Goal: Information Seeking & Learning: Learn about a topic

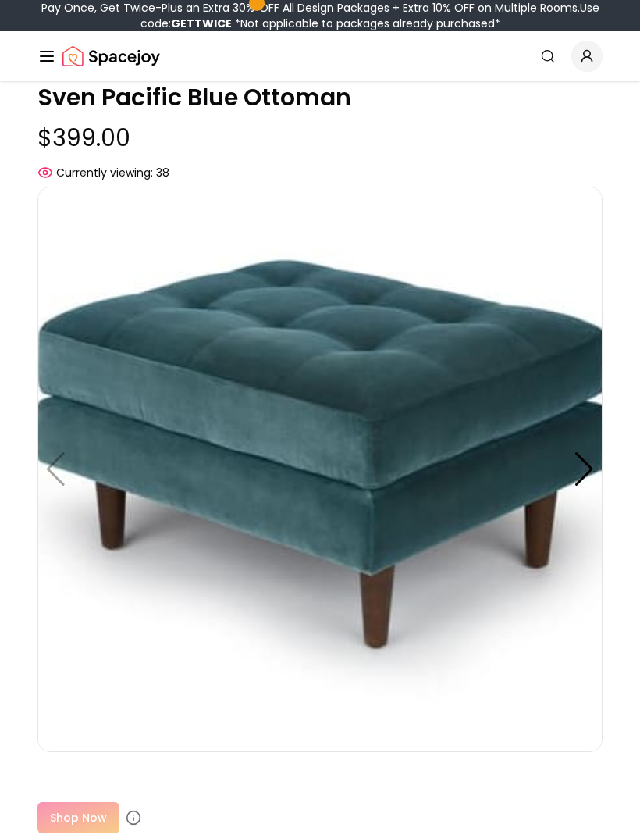
click at [592, 453] on div at bounding box center [584, 470] width 21 height 34
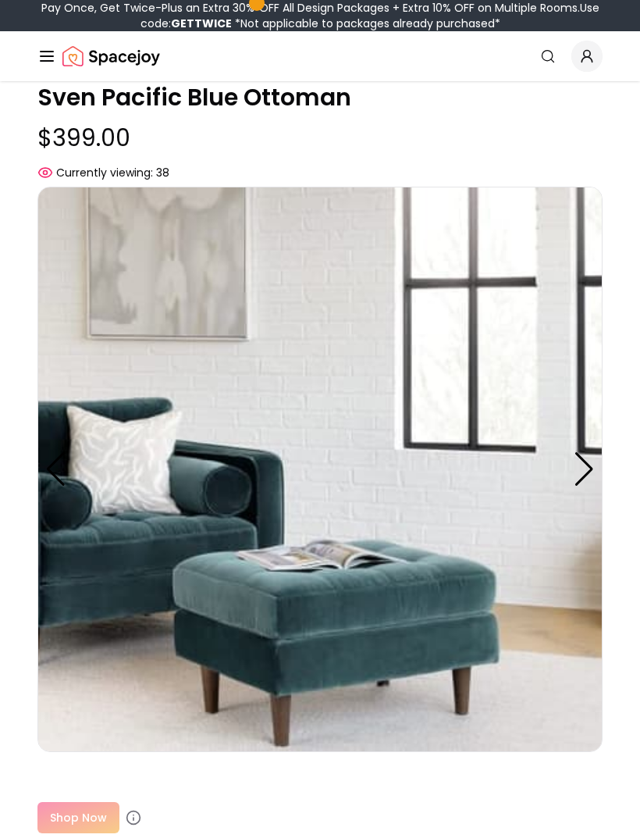
scroll to position [93, 0]
click at [584, 455] on div at bounding box center [584, 469] width 21 height 34
click at [587, 452] on div at bounding box center [584, 469] width 21 height 34
click at [602, 451] on img at bounding box center [319, 469] width 565 height 565
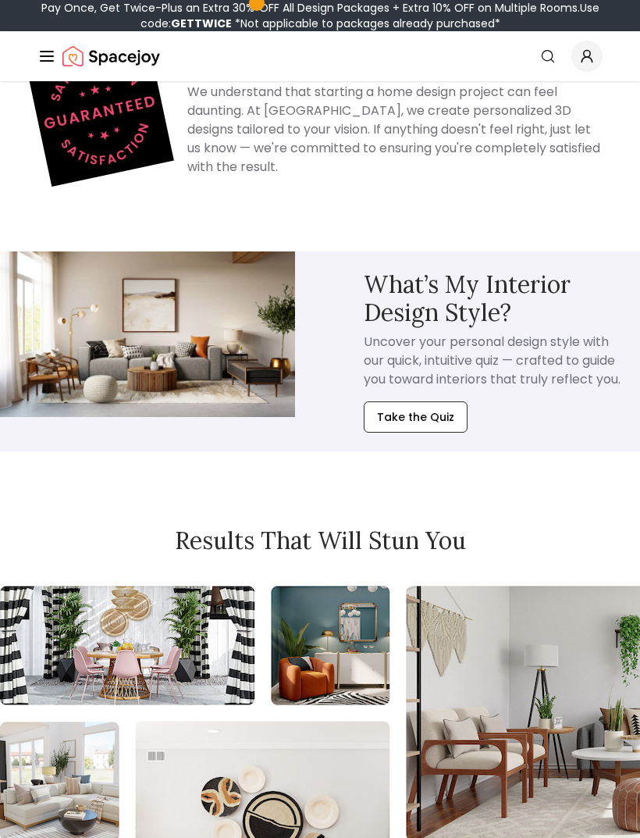
scroll to position [2421, 0]
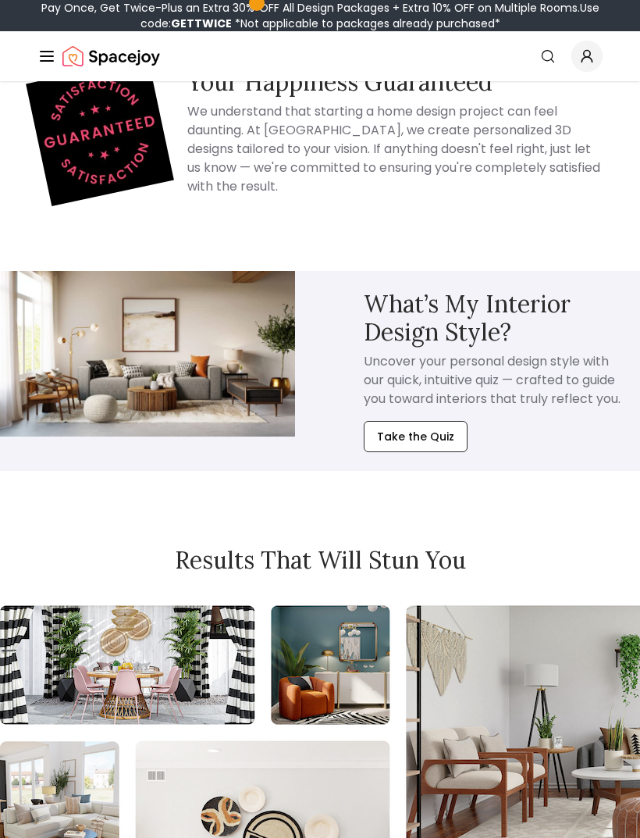
click at [437, 422] on button "Take the Quiz" at bounding box center [416, 437] width 104 height 31
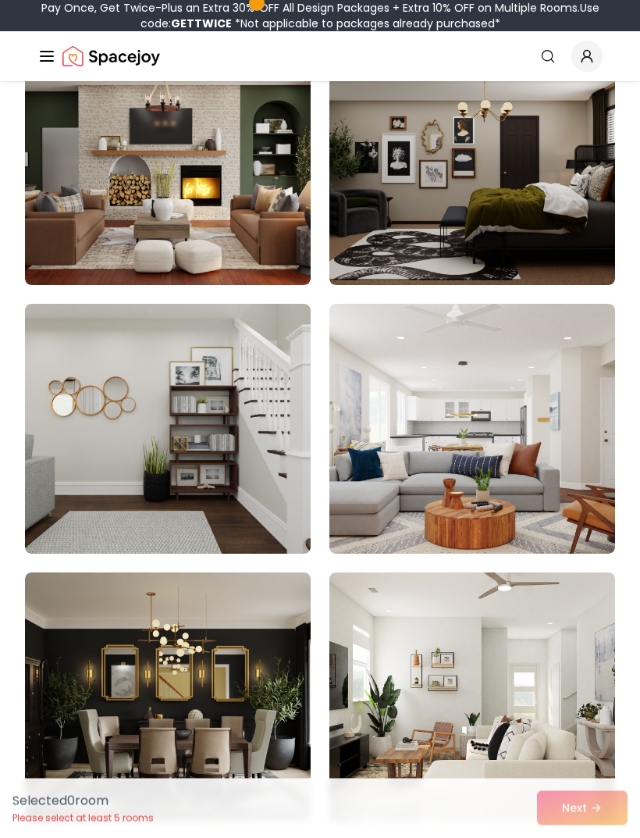
scroll to position [1595, 0]
click at [235, 507] on img at bounding box center [168, 429] width 286 height 250
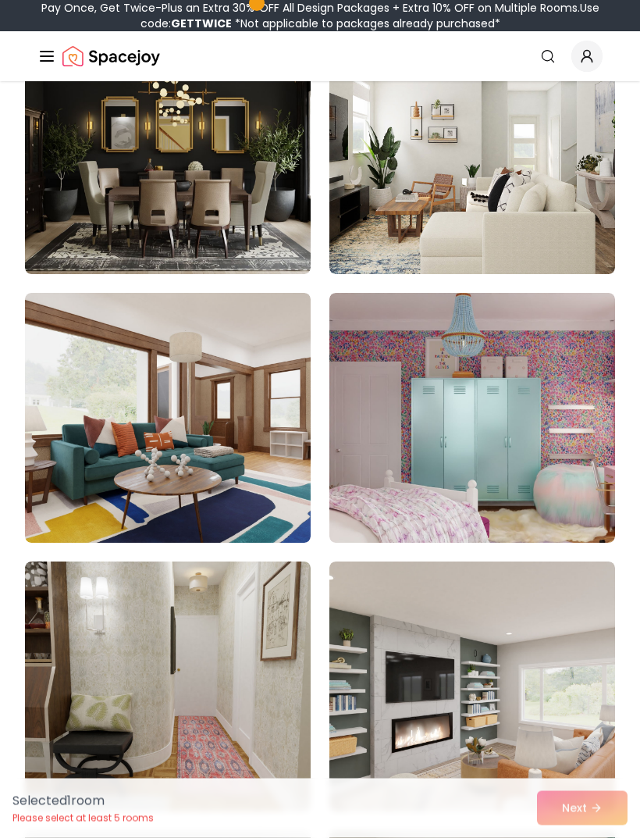
scroll to position [2144, 0]
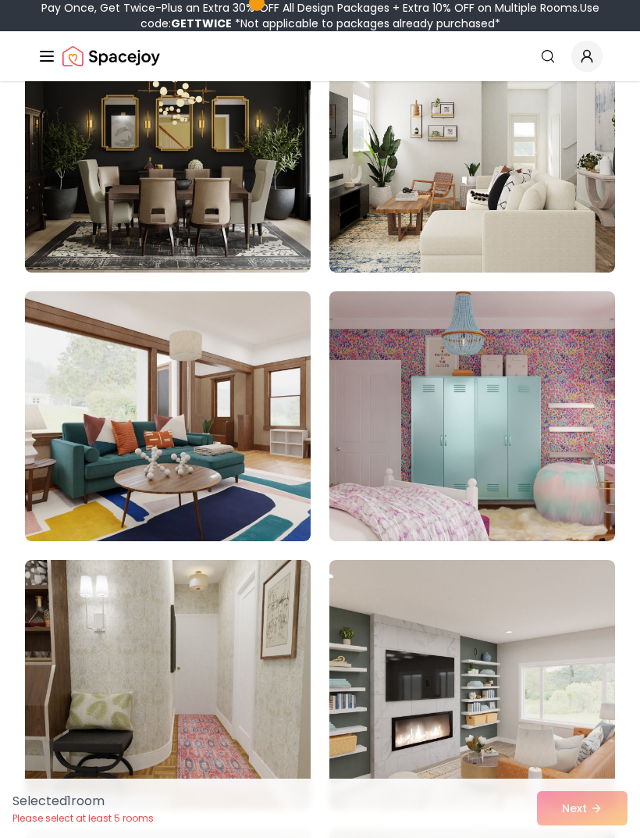
click at [249, 499] on img at bounding box center [168, 416] width 286 height 250
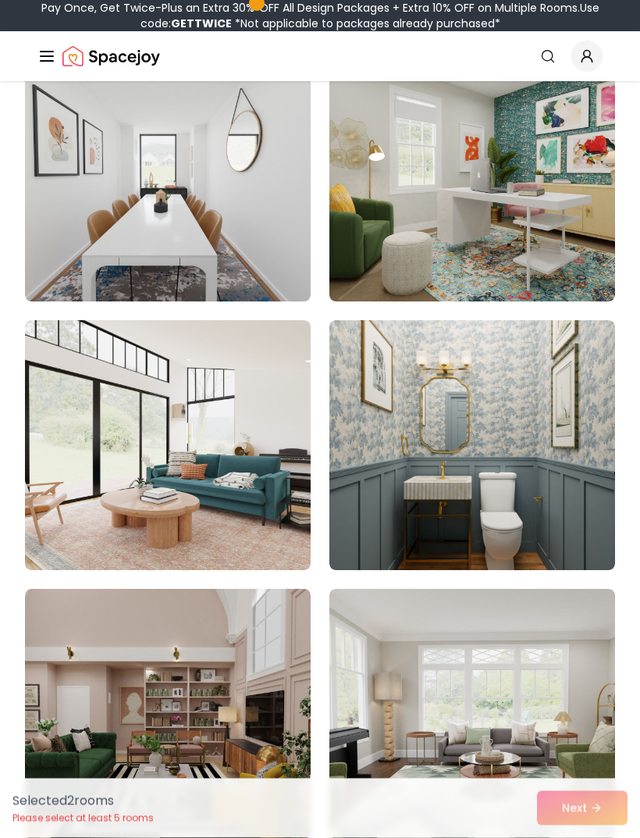
scroll to position [2921, 0]
click at [279, 535] on img at bounding box center [168, 445] width 286 height 250
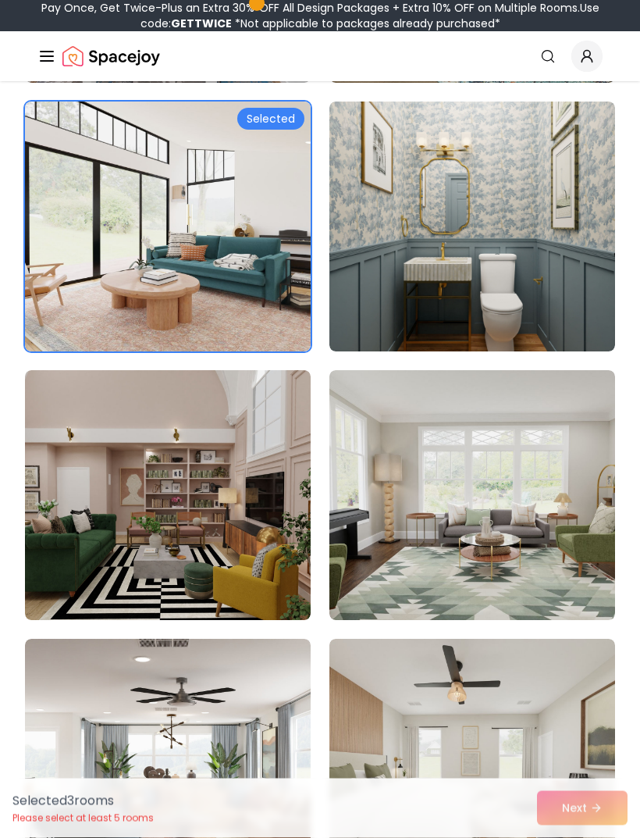
scroll to position [3141, 0]
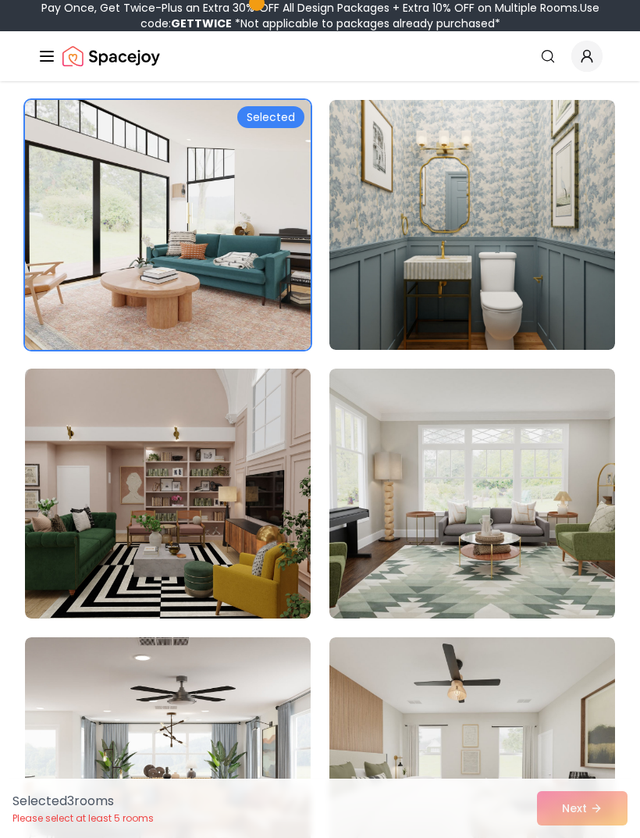
click at [251, 578] on img at bounding box center [168, 493] width 286 height 250
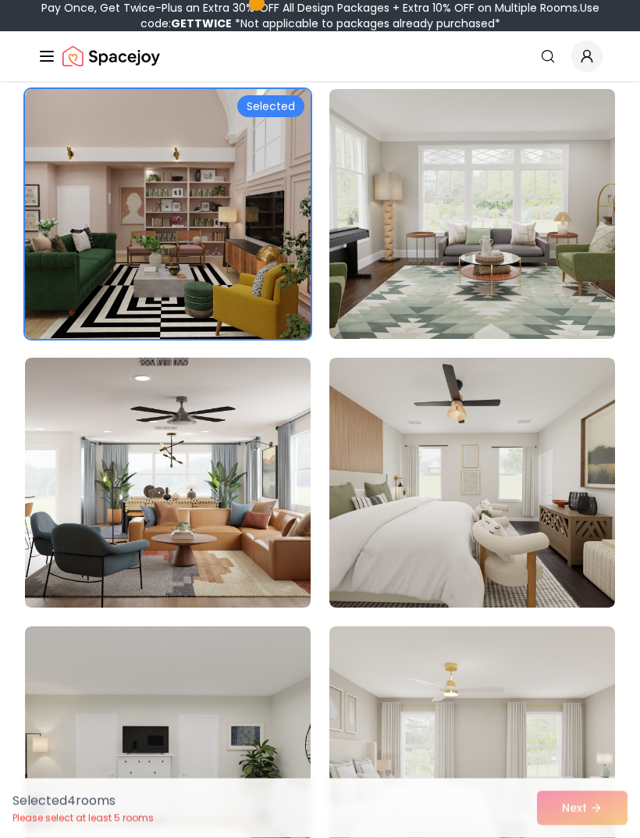
scroll to position [3420, 0]
click at [271, 564] on img at bounding box center [168, 482] width 286 height 250
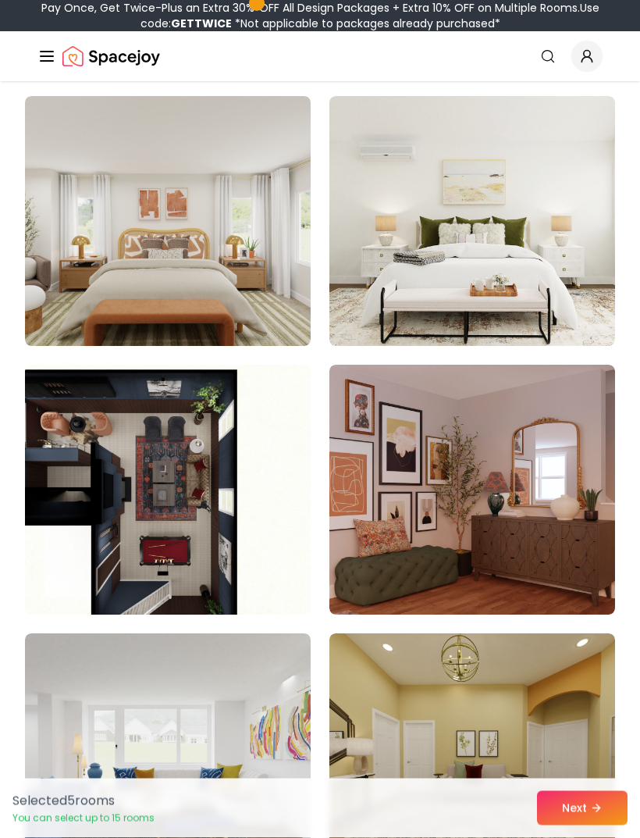
scroll to position [4756, 0]
click at [576, 593] on img at bounding box center [472, 490] width 286 height 250
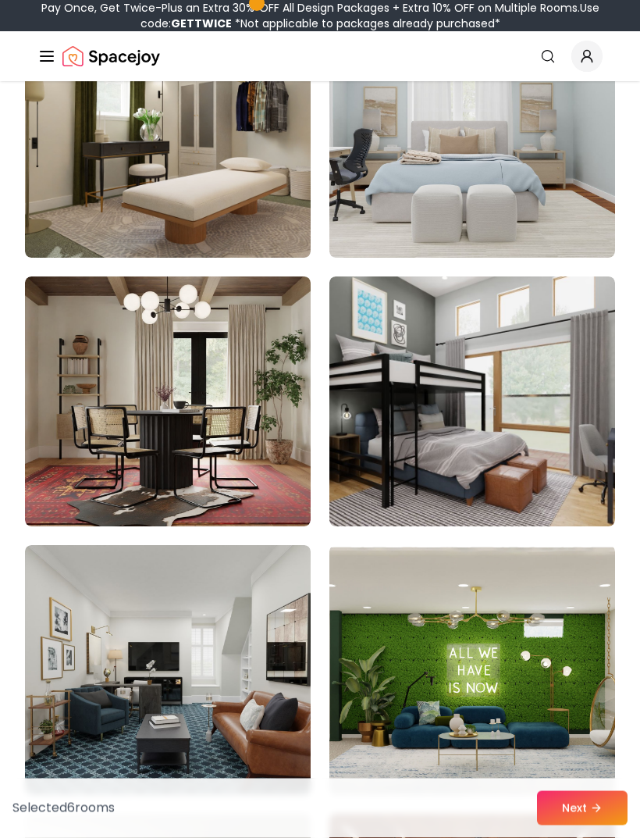
scroll to position [5650, 0]
click at [262, 490] on img at bounding box center [168, 401] width 286 height 250
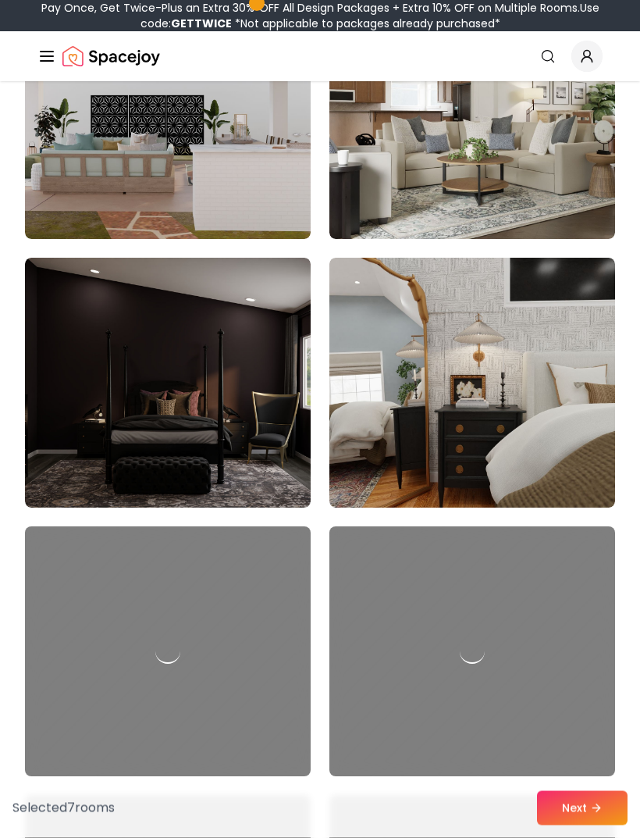
scroll to position [10503, 0]
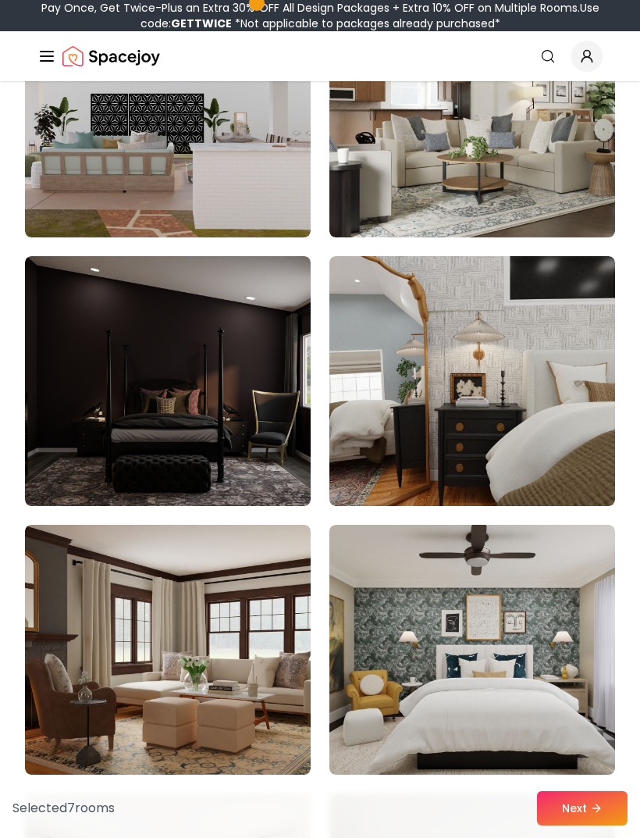
click at [261, 439] on img at bounding box center [168, 381] width 286 height 250
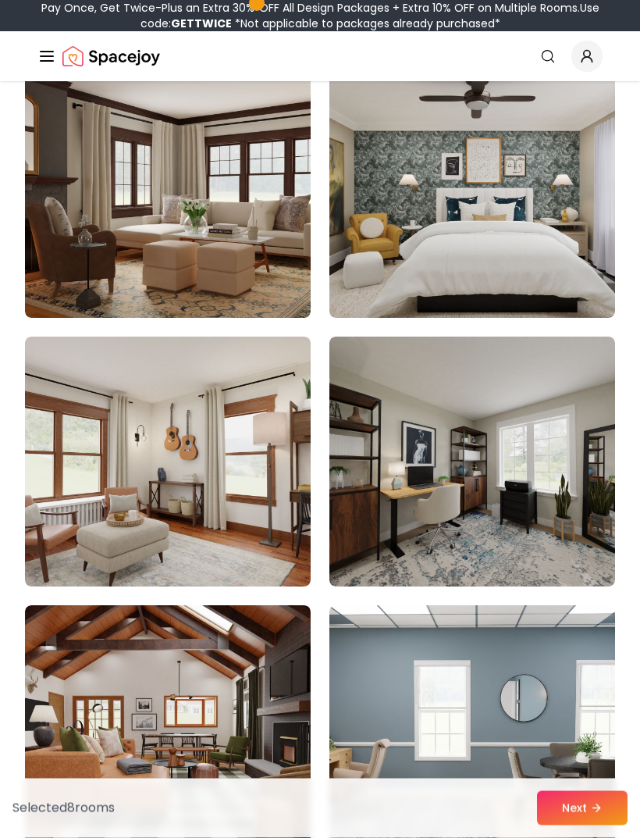
scroll to position [10960, 0]
click at [255, 555] on img at bounding box center [168, 461] width 286 height 250
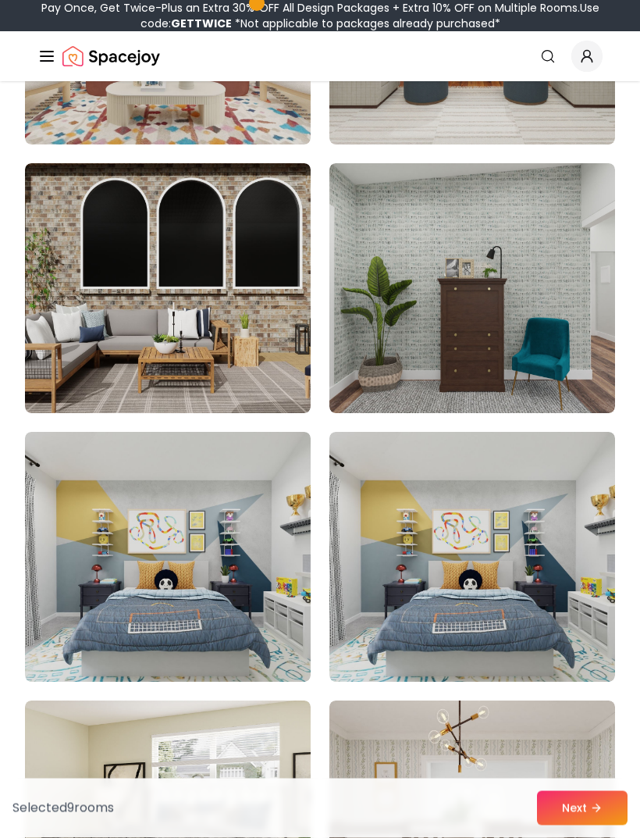
scroll to position [12208, 0]
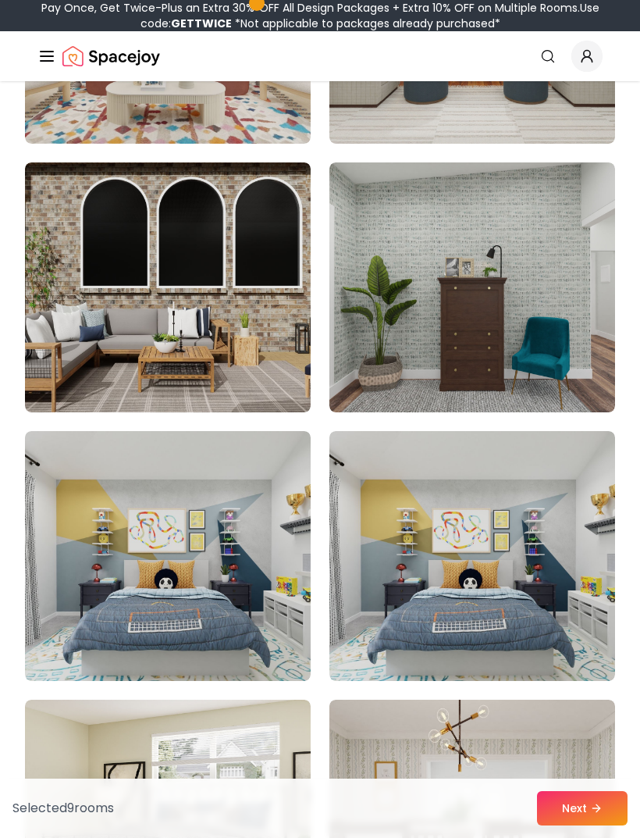
click at [560, 375] on img at bounding box center [472, 287] width 286 height 250
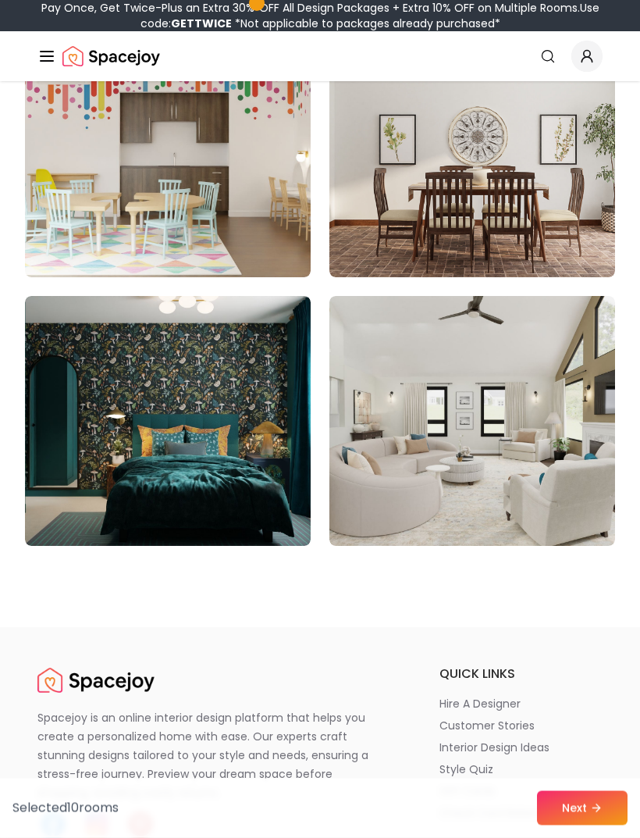
scroll to position [13149, 0]
click at [257, 508] on img at bounding box center [168, 421] width 286 height 250
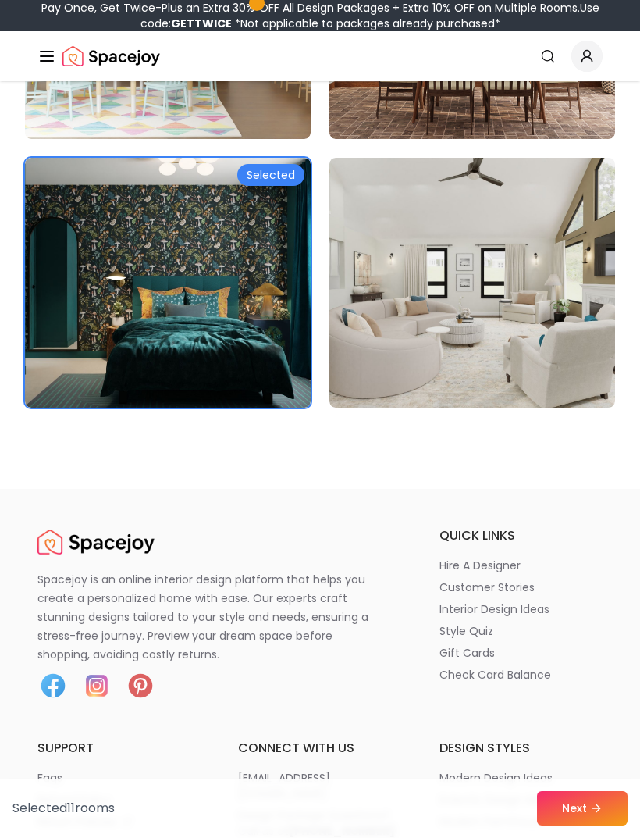
scroll to position [13299, 0]
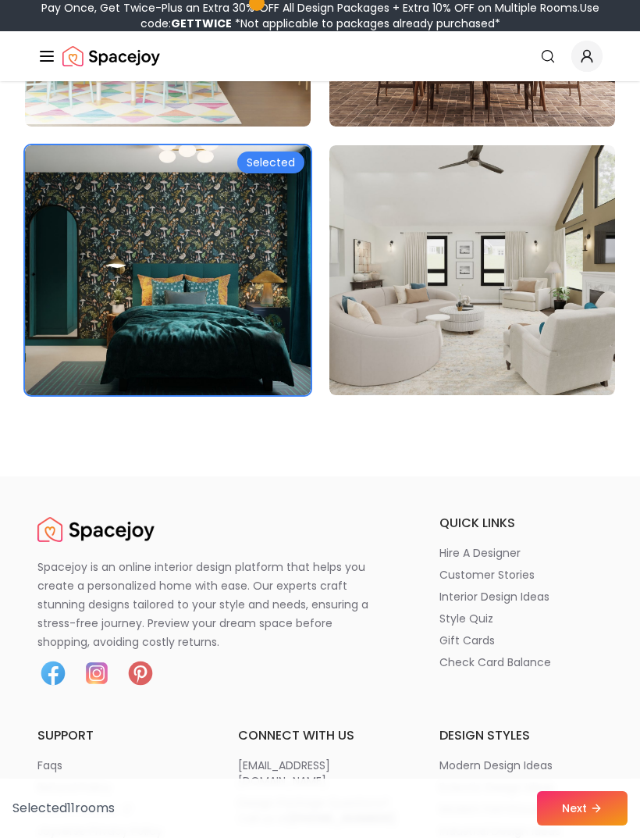
click at [580, 825] on button "Next" at bounding box center [582, 808] width 91 height 34
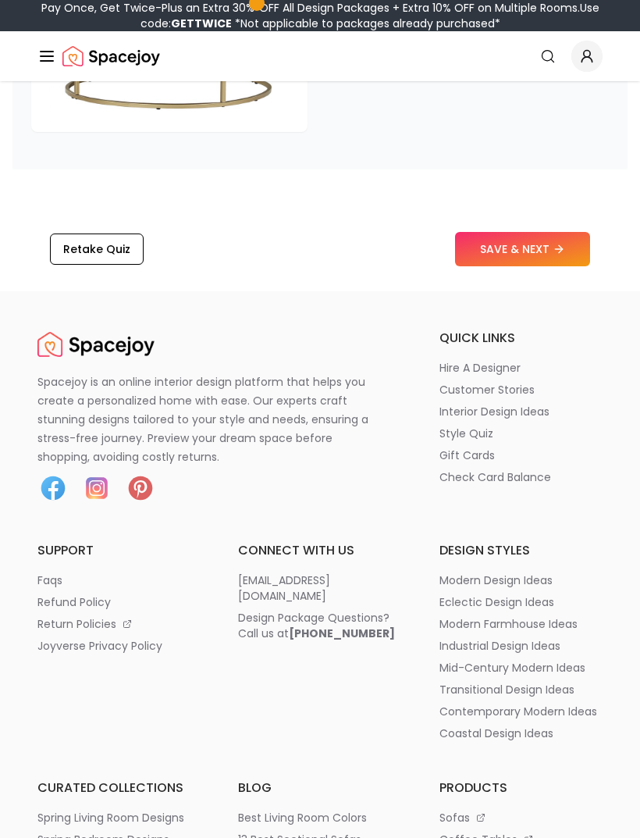
scroll to position [3493, 0]
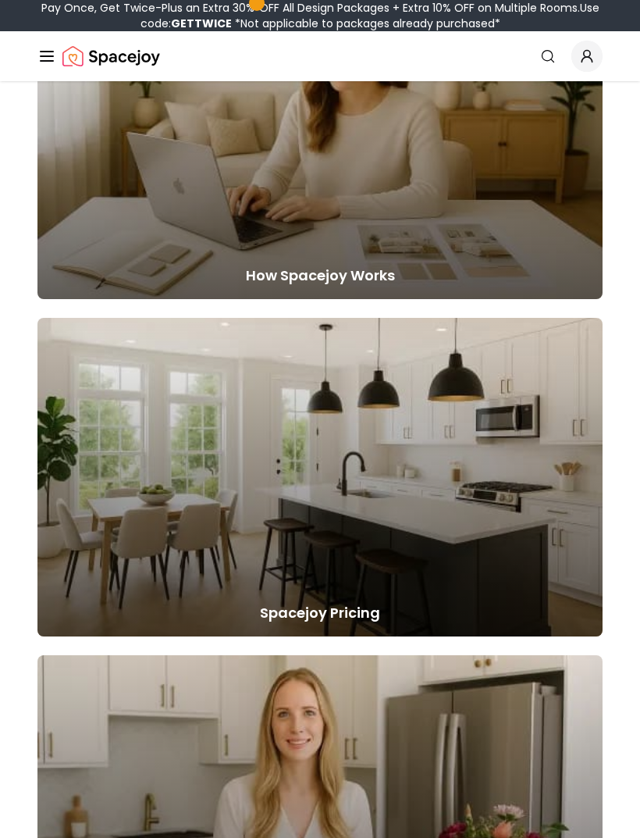
scroll to position [1439, 0]
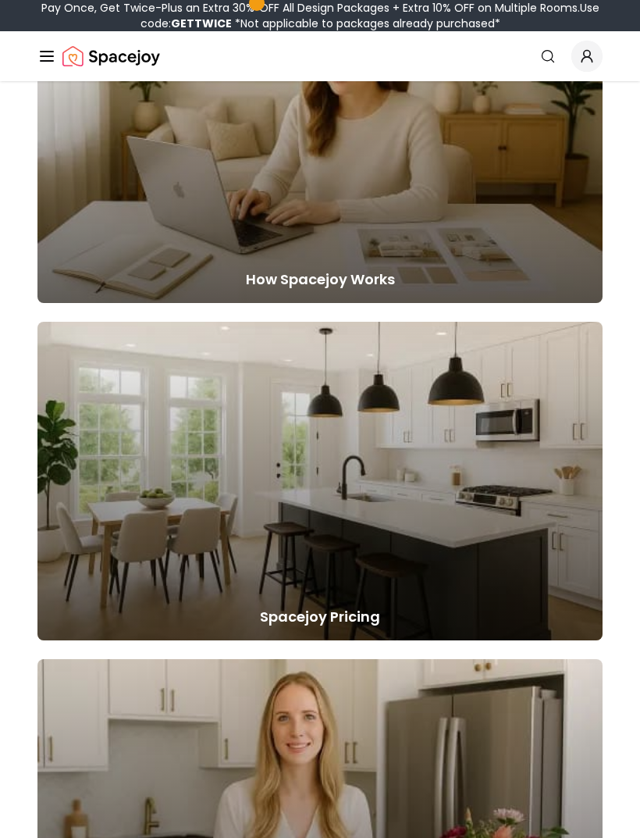
click at [526, 561] on div at bounding box center [319, 481] width 565 height 318
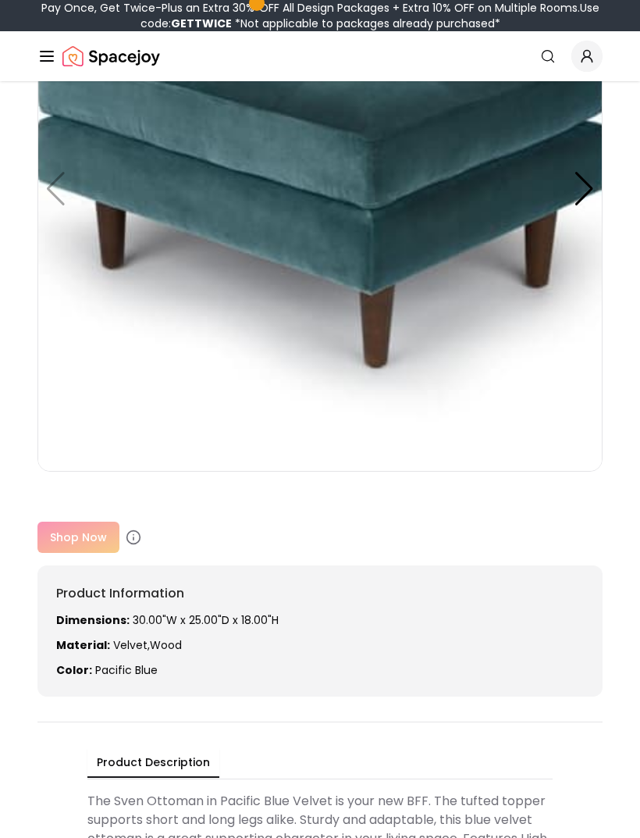
scroll to position [366, 0]
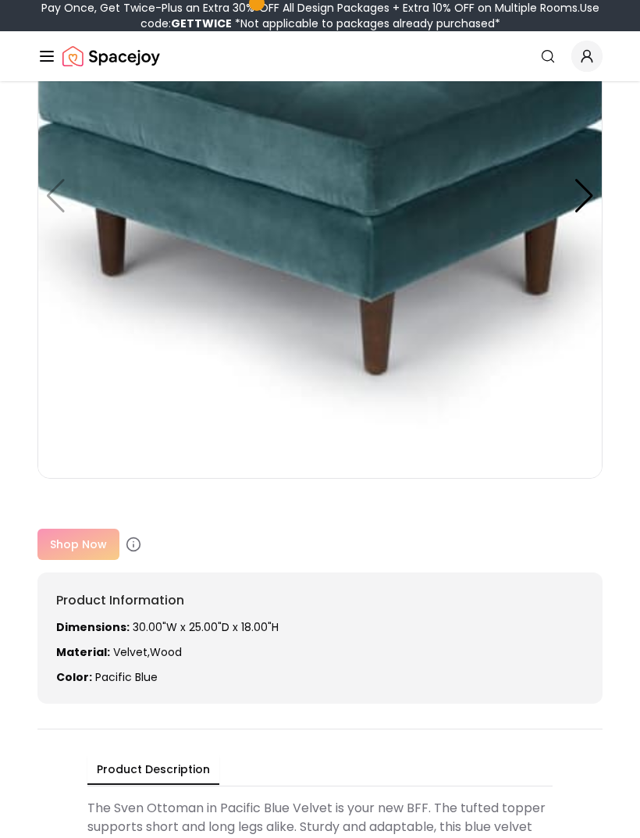
click at [76, 528] on div "Shop Now" at bounding box center [319, 543] width 565 height 31
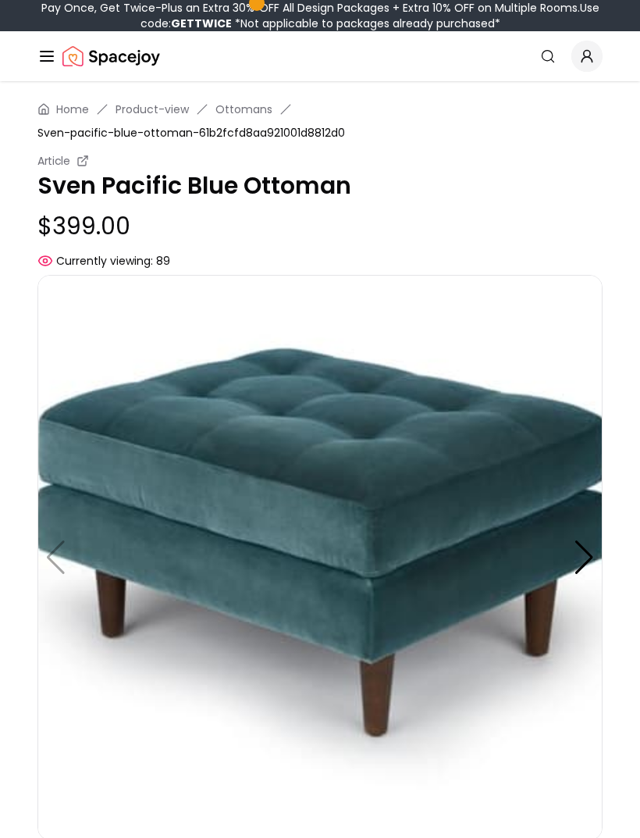
scroll to position [0, 0]
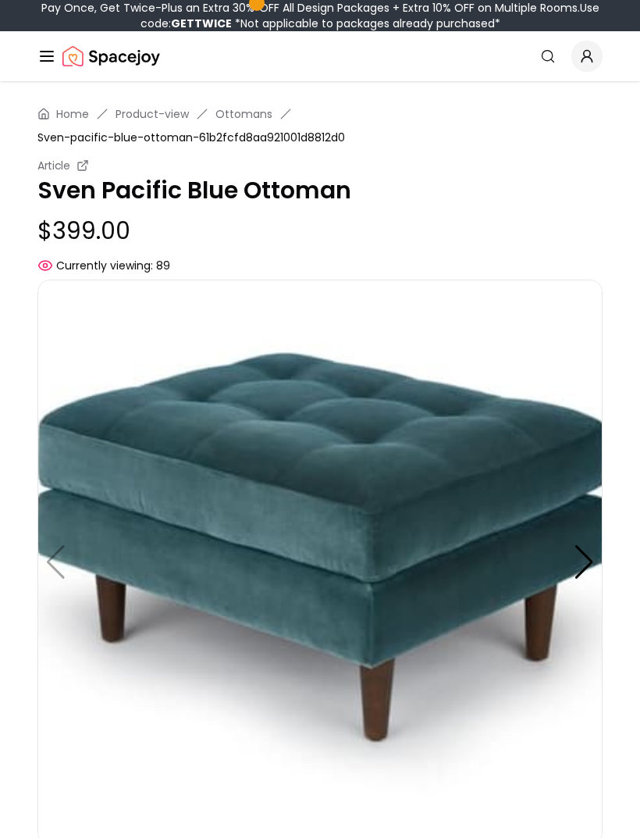
click at [250, 176] on p "Sven Pacific Blue Ottoman" at bounding box center [319, 190] width 565 height 28
click at [310, 442] on img at bounding box center [319, 561] width 565 height 565
click at [370, 510] on img at bounding box center [319, 561] width 565 height 565
click at [331, 519] on img at bounding box center [319, 561] width 565 height 565
click at [333, 516] on img at bounding box center [319, 561] width 565 height 565
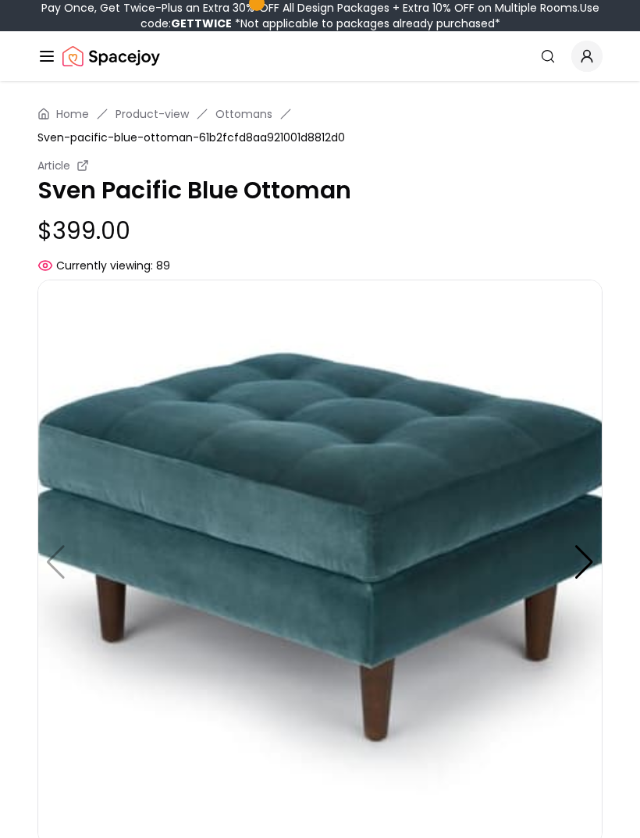
click at [333, 515] on img at bounding box center [319, 561] width 565 height 565
click at [326, 522] on img at bounding box center [319, 561] width 565 height 565
click at [325, 522] on img at bounding box center [319, 561] width 565 height 565
click at [329, 525] on img at bounding box center [319, 561] width 565 height 565
click at [328, 525] on img at bounding box center [319, 561] width 565 height 565
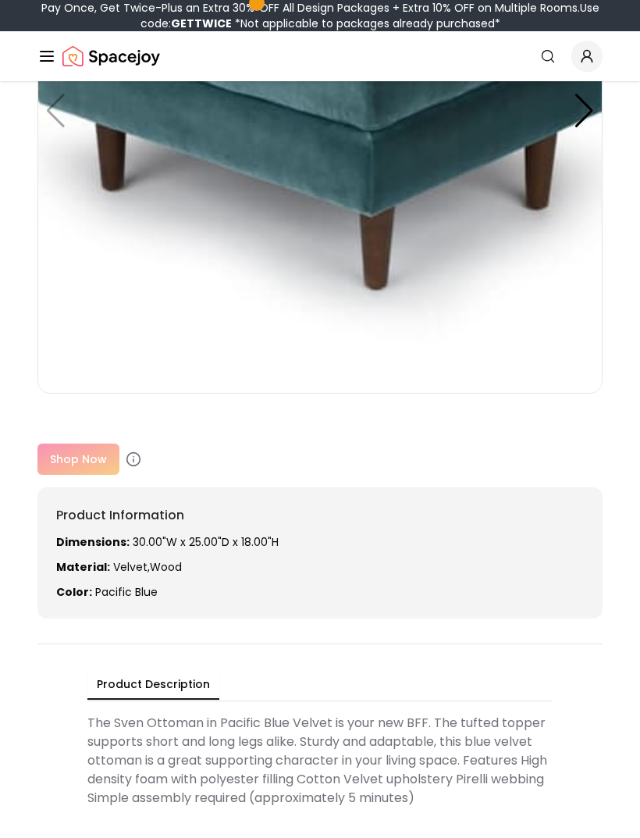
scroll to position [450, 0]
